Goal: Check status: Check status

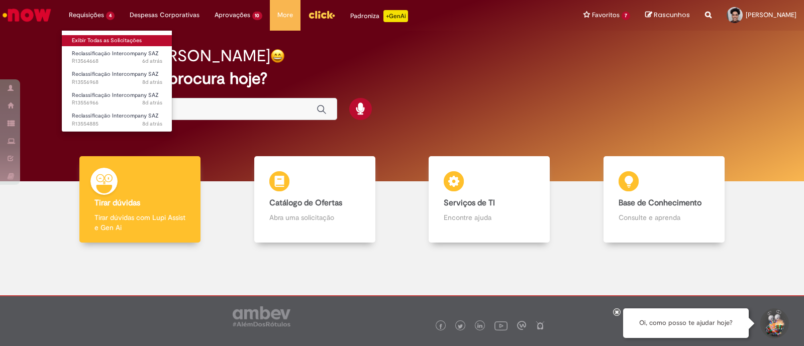
click at [116, 36] on link "Exibir Todas as Solicitações" at bounding box center [117, 40] width 110 height 11
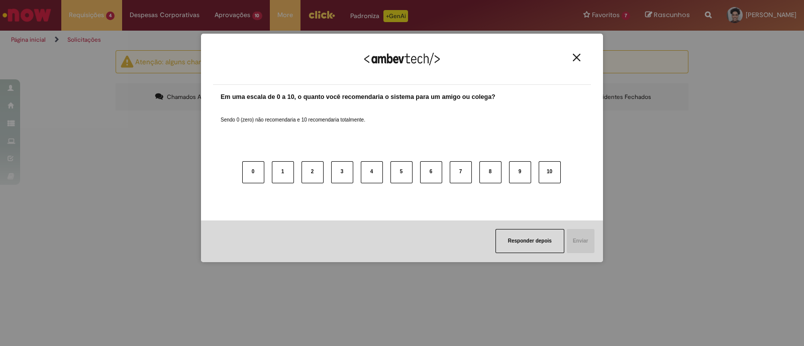
click at [574, 62] on div "Agradecemos seu feedback!" at bounding box center [402, 65] width 378 height 39
click at [576, 57] on img "Close" at bounding box center [577, 58] width 8 height 8
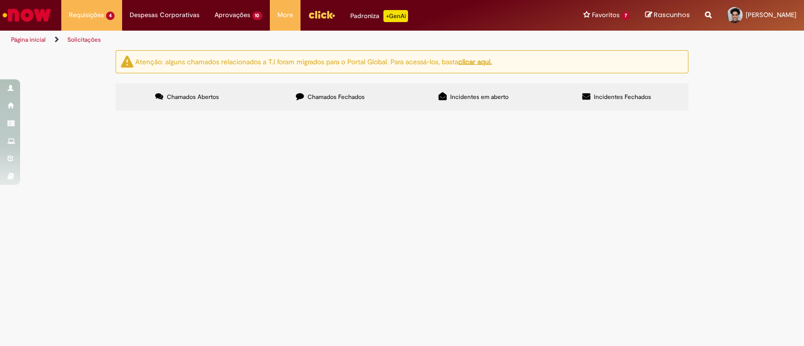
click at [355, 99] on span "Chamados Fechados" at bounding box center [335, 97] width 57 height 8
click at [0, 0] on span "Reclassificação Intercompany SAZ" at bounding box center [0, 0] width 0 height 0
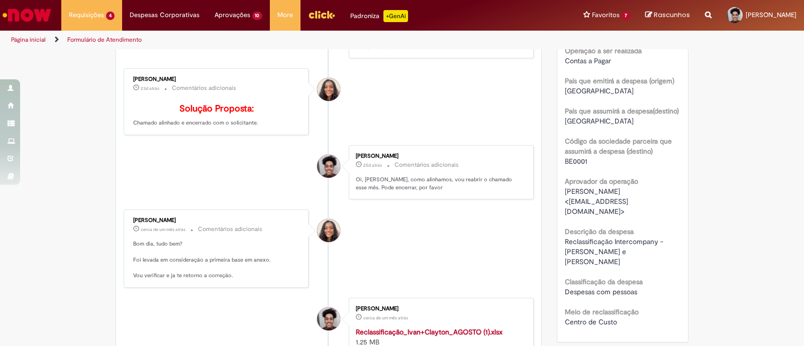
scroll to position [149, 0]
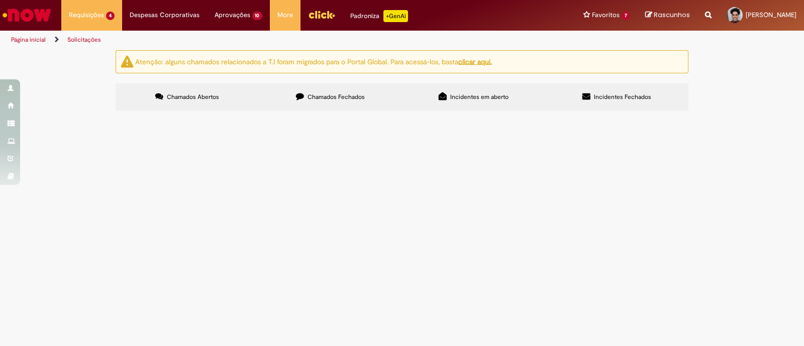
click at [339, 86] on label "Chamados Fechados" at bounding box center [330, 96] width 143 height 27
click at [0, 0] on span "Reclassificação Intercompany SAZ" at bounding box center [0, 0] width 0 height 0
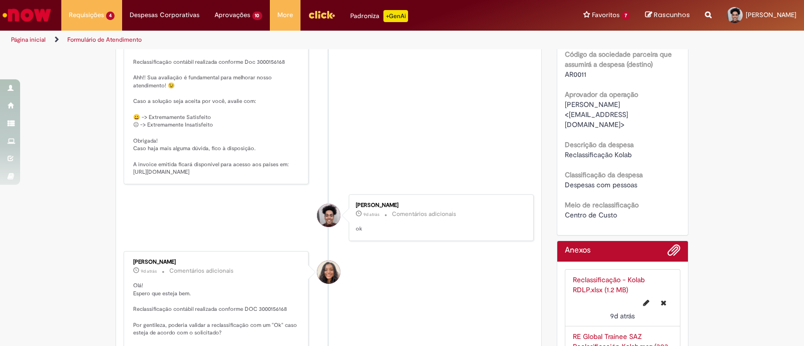
scroll to position [276, 0]
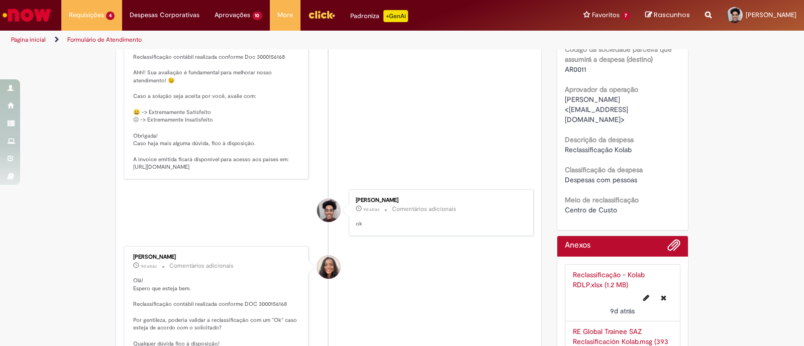
drag, startPoint x: 129, startPoint y: 184, endPoint x: 157, endPoint y: 196, distance: 30.4
click at [157, 171] on p "Solução Proposta: Olá! Reclassificação contábil realizada conforme Doc 30001561…" at bounding box center [216, 96] width 167 height 149
copy p "tps://anheuserbuschinbev.sharepoint.com/:f:/s/IntercompanySAZ/Ehh3So-pgkBEk0jEu…"
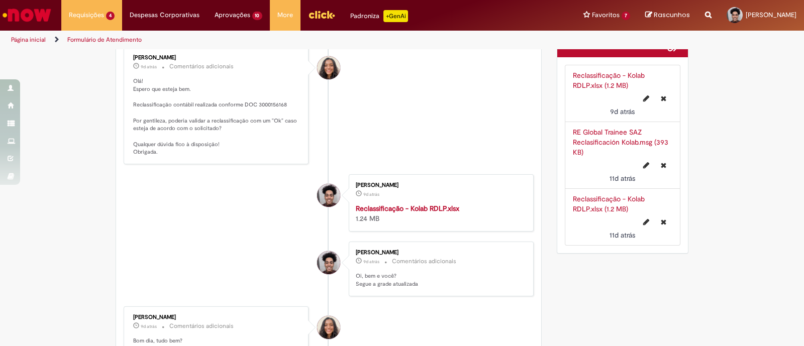
scroll to position [479, 0]
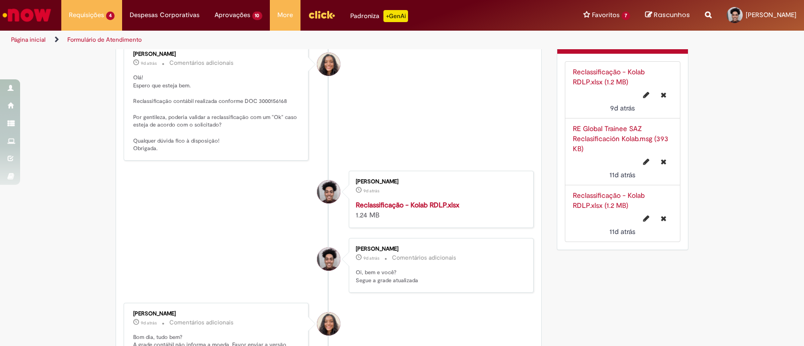
click at [590, 71] on link "Reclassificação - Kolab RDLP.xlsx (1.2 MB)" at bounding box center [609, 76] width 72 height 19
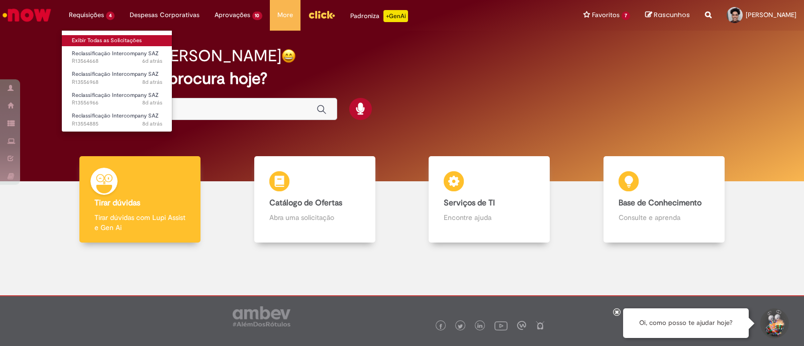
click at [101, 40] on link "Exibir Todas as Solicitações" at bounding box center [117, 40] width 110 height 11
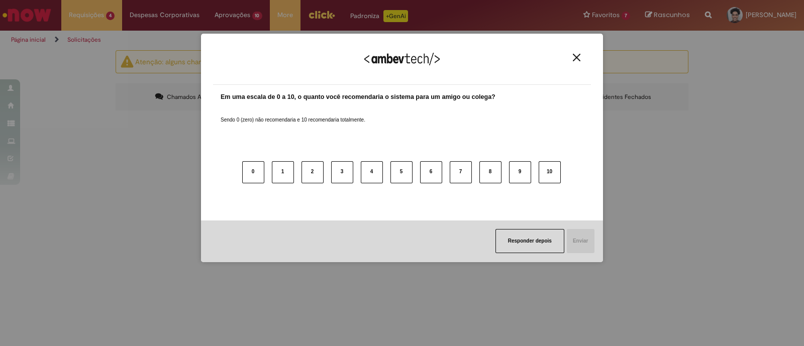
click at [579, 56] on img "Close" at bounding box center [577, 58] width 8 height 8
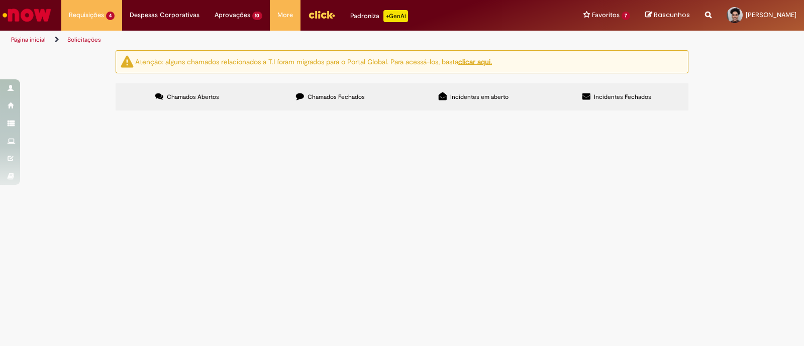
click at [346, 105] on label "Chamados Fechados" at bounding box center [330, 96] width 143 height 27
click at [0, 0] on span "Reclassificação Intercompany SAZ" at bounding box center [0, 0] width 0 height 0
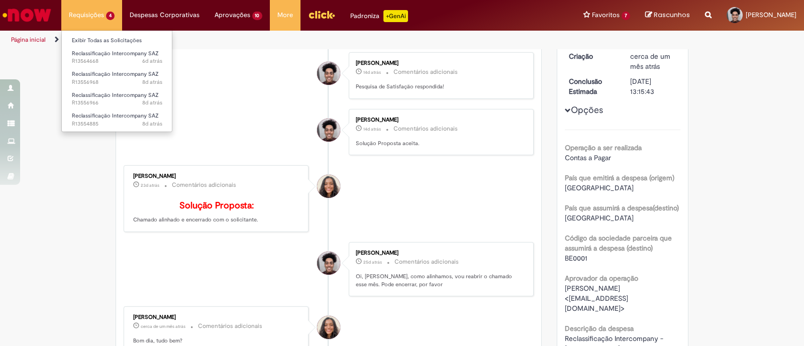
scroll to position [71, 0]
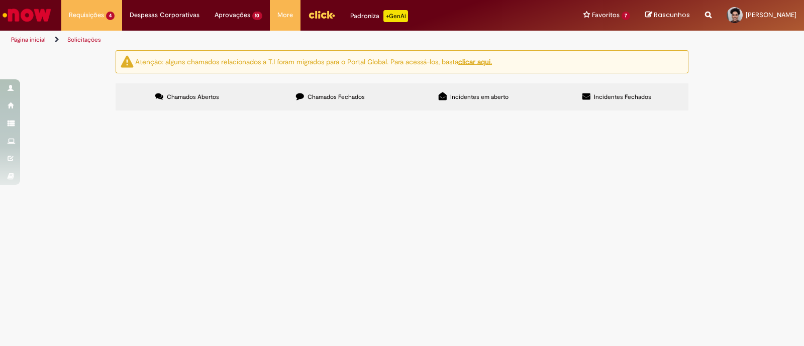
click at [322, 85] on label "Chamados Fechados" at bounding box center [330, 96] width 143 height 27
click at [0, 0] on span "Reclassificação Intercompany SAZ" at bounding box center [0, 0] width 0 height 0
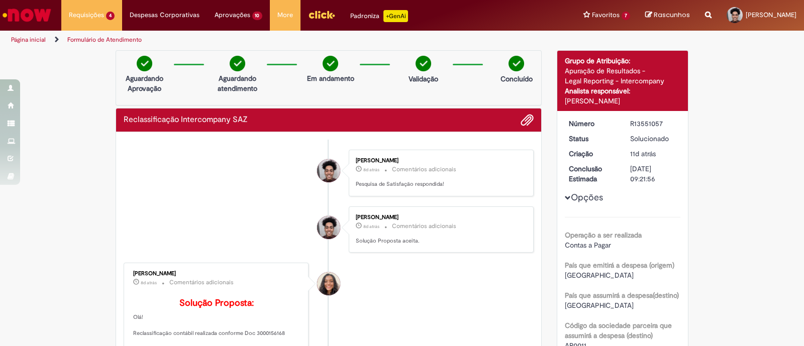
drag, startPoint x: 626, startPoint y: 122, endPoint x: 658, endPoint y: 122, distance: 32.1
click at [658, 122] on div "R13551057" at bounding box center [653, 124] width 47 height 10
copy div "R13551057"
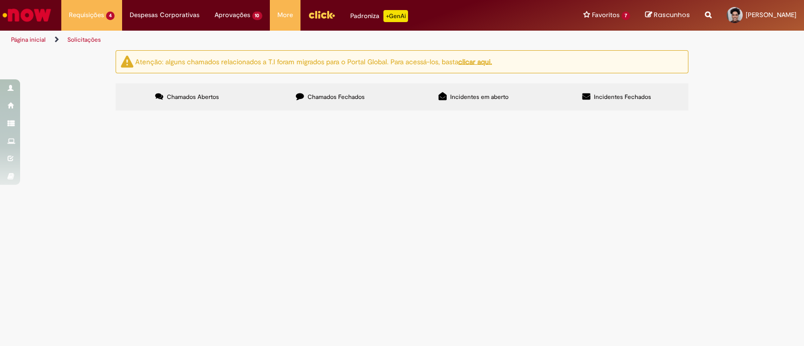
click at [303, 102] on label "Chamados Fechados" at bounding box center [330, 96] width 143 height 27
click at [0, 0] on td "Reclassificação Intercompany SAZ" at bounding box center [0, 0] width 0 height 0
click at [0, 0] on span "Reclassificação Intercompany SAZ" at bounding box center [0, 0] width 0 height 0
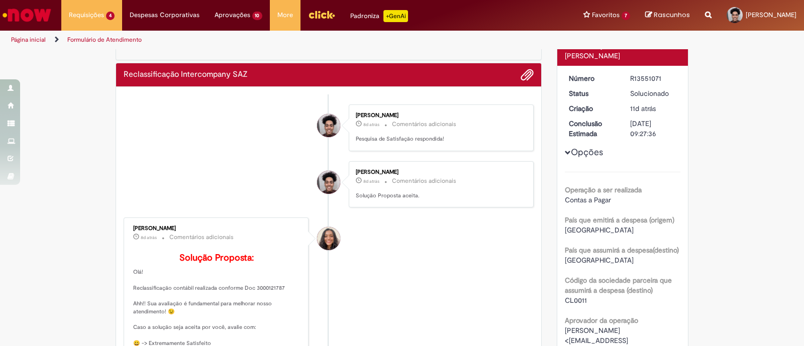
scroll to position [27, 0]
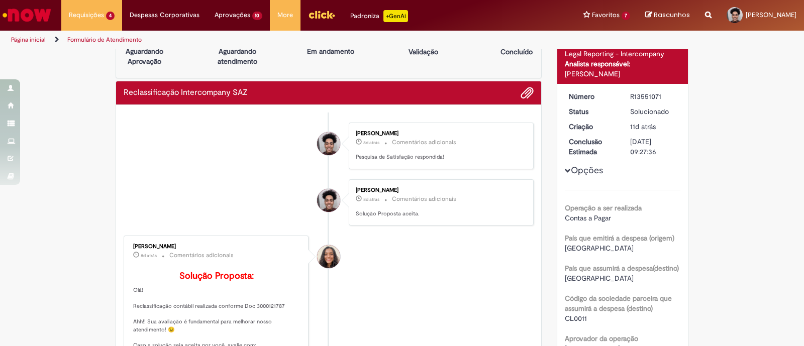
drag, startPoint x: 626, startPoint y: 96, endPoint x: 655, endPoint y: 94, distance: 29.2
click at [655, 94] on div "R13551071" at bounding box center [653, 96] width 47 height 10
copy div "R13551071"
